Goal: Task Accomplishment & Management: Use online tool/utility

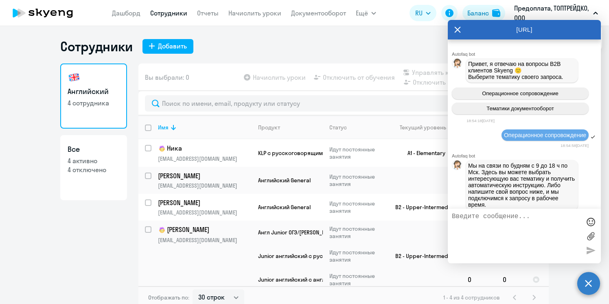
select select "30"
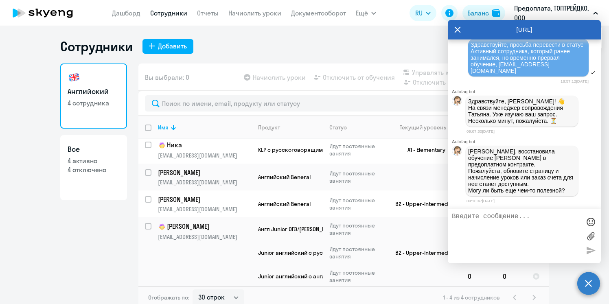
click at [255, 50] on div "Сотрудники Добавить" at bounding box center [304, 46] width 488 height 16
click at [458, 26] on icon at bounding box center [457, 30] width 7 height 20
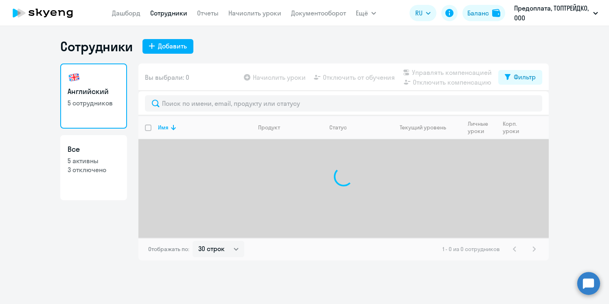
select select "30"
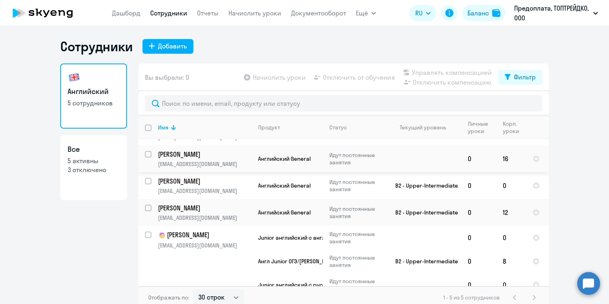
scroll to position [30, 0]
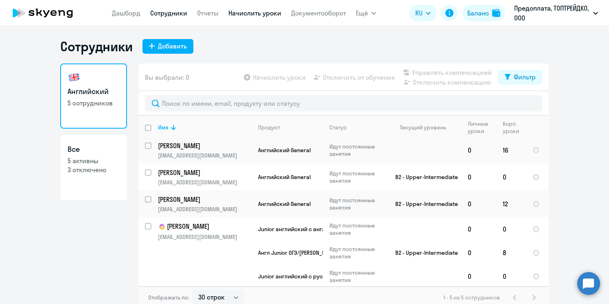
click at [256, 15] on link "Начислить уроки" at bounding box center [254, 13] width 53 height 8
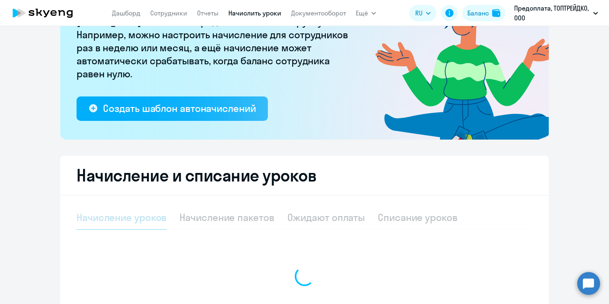
select select "10"
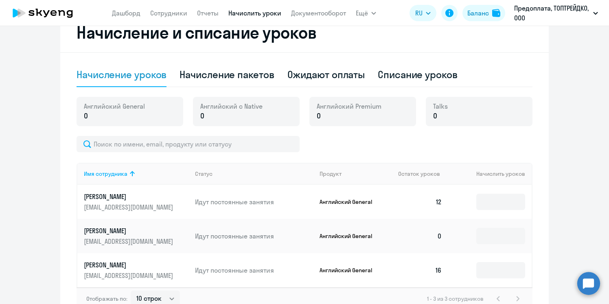
scroll to position [243, 0]
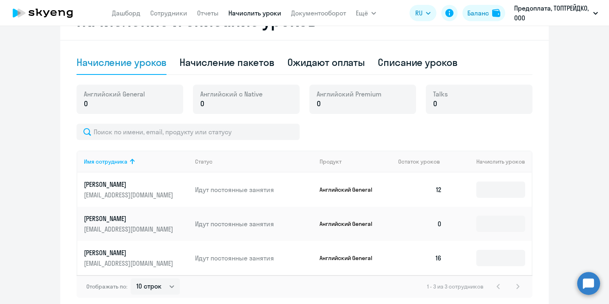
click at [440, 224] on td "0" at bounding box center [420, 224] width 57 height 34
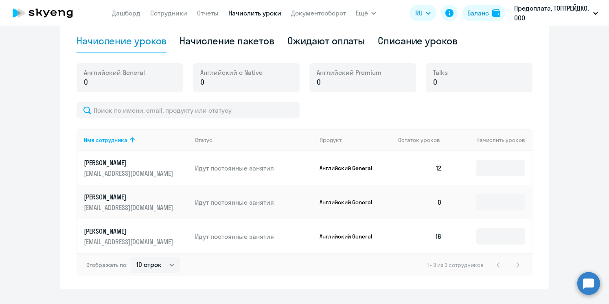
scroll to position [283, 0]
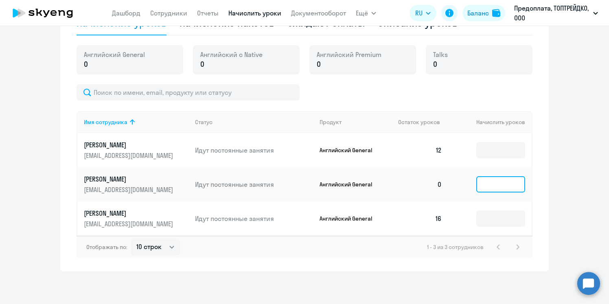
click at [496, 189] on input at bounding box center [500, 184] width 49 height 16
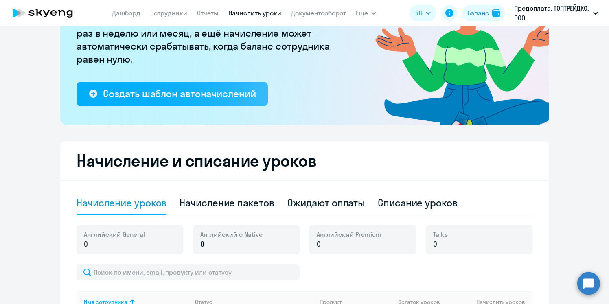
scroll to position [217, 0]
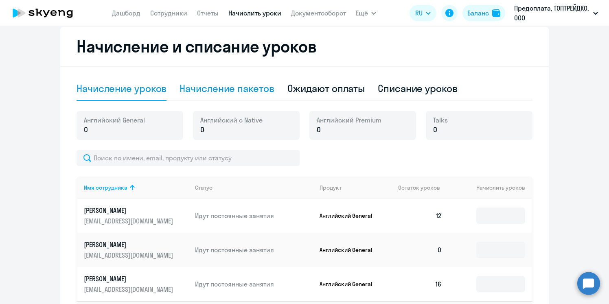
click at [259, 90] on div "Начисление пакетов" at bounding box center [227, 88] width 94 height 13
select select "10"
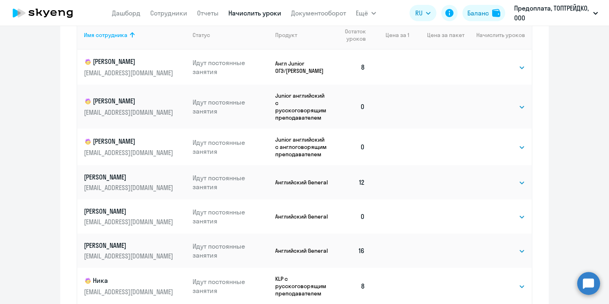
scroll to position [422, 0]
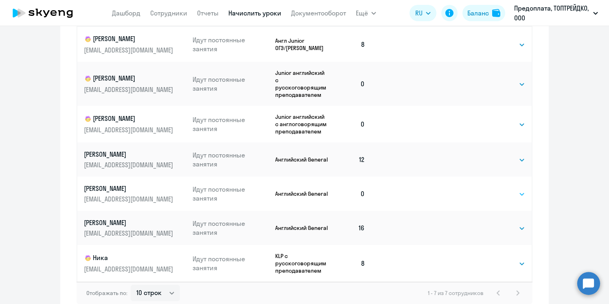
click at [509, 196] on select "Выбрать 4 8 16 32 64 96 128" at bounding box center [508, 194] width 33 height 10
select select "16"
click at [492, 189] on select "Выбрать 4 8 16 32 64 96 128" at bounding box center [508, 194] width 33 height 10
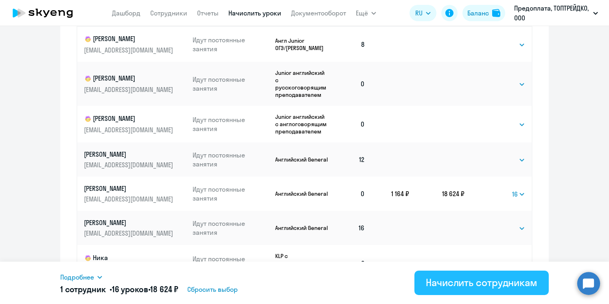
click at [473, 284] on div "Начислить сотрудникам" at bounding box center [482, 282] width 112 height 13
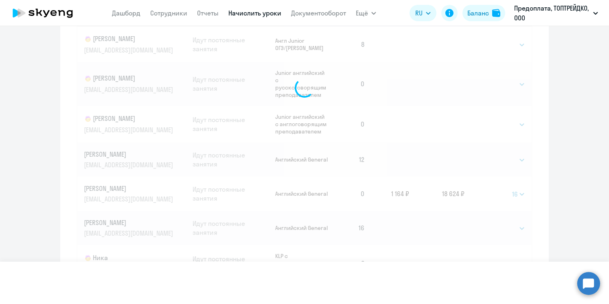
select select
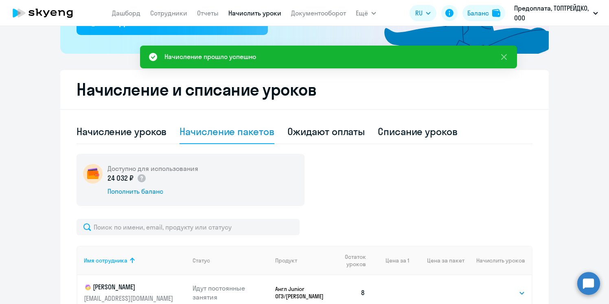
scroll to position [176, 0]
